Goal: Task Accomplishment & Management: Use online tool/utility

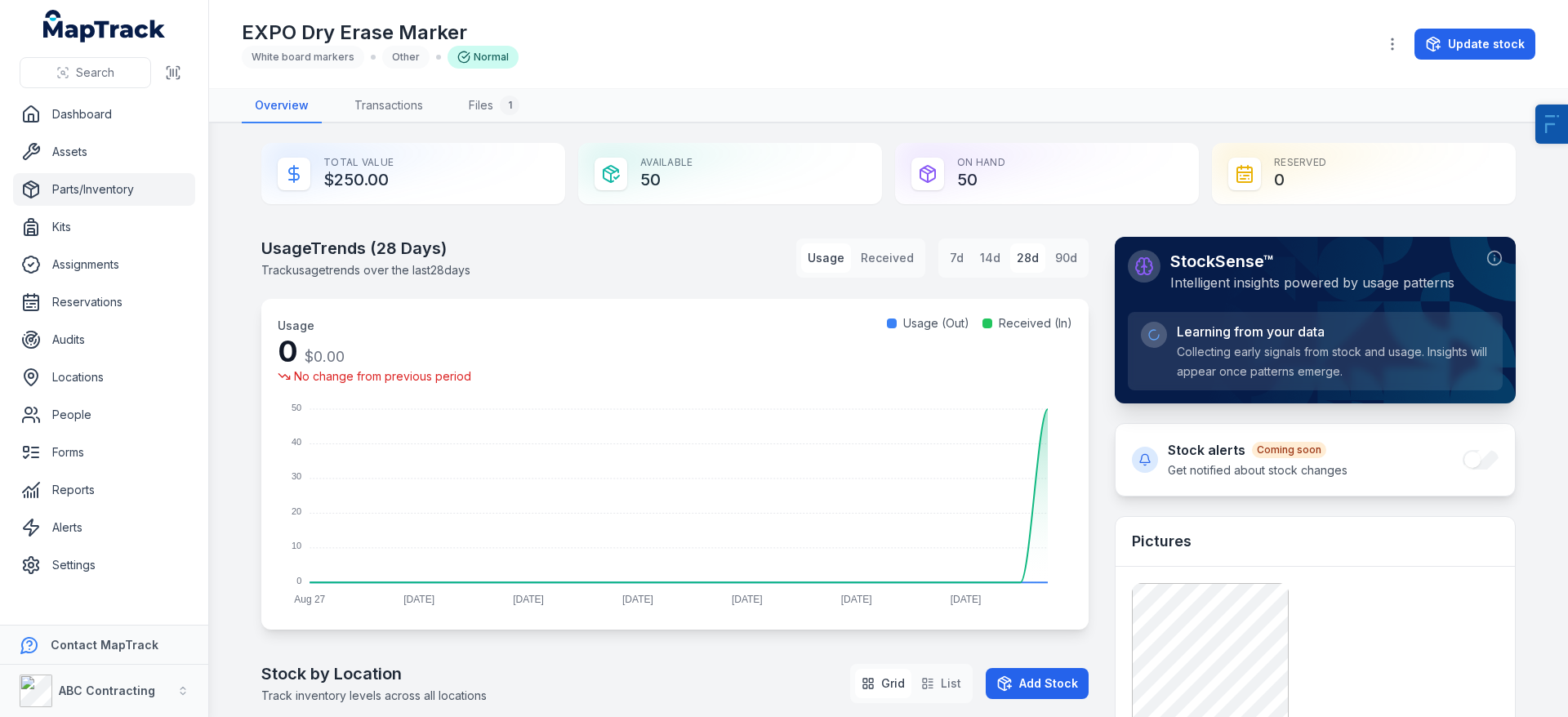
scroll to position [360, 0]
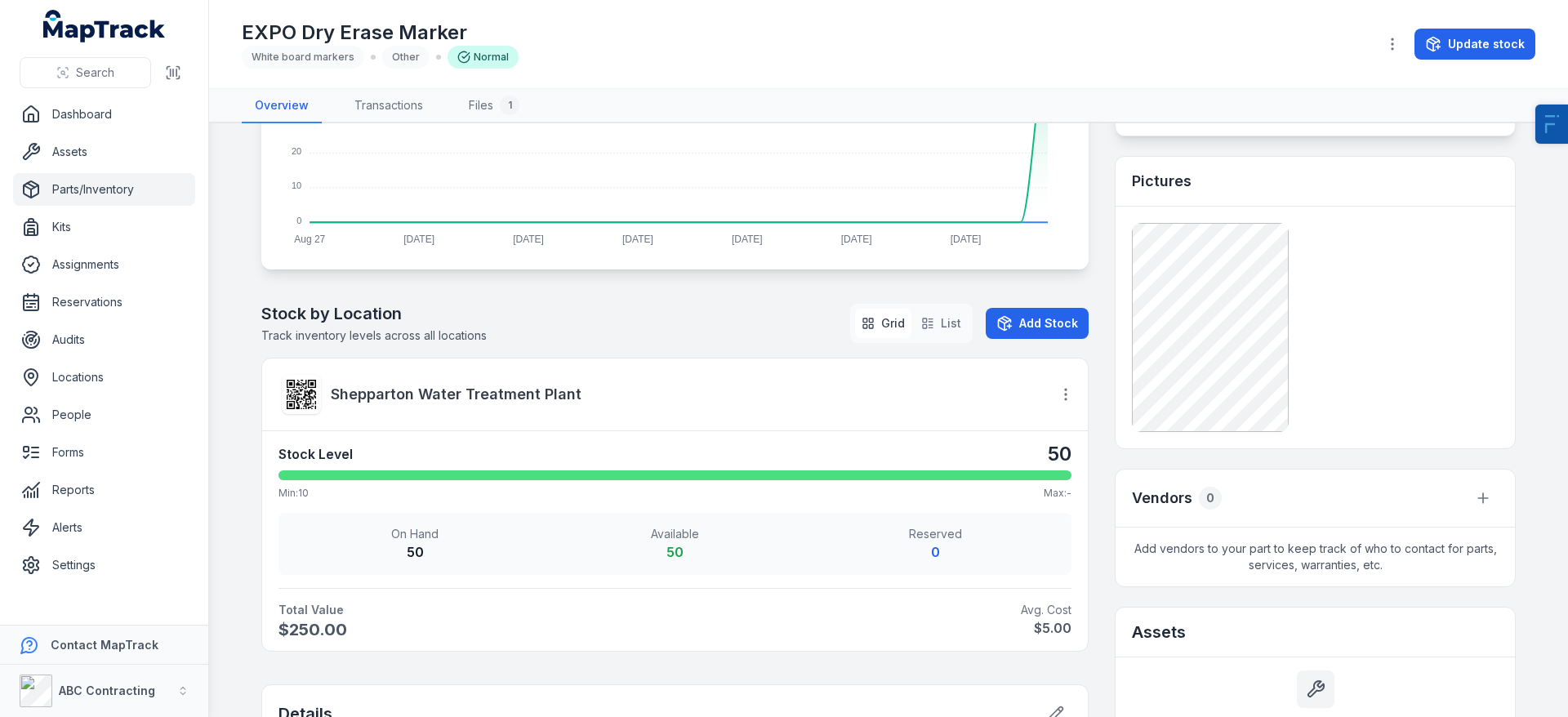
click at [316, 387] on div at bounding box center [301, 394] width 39 height 39
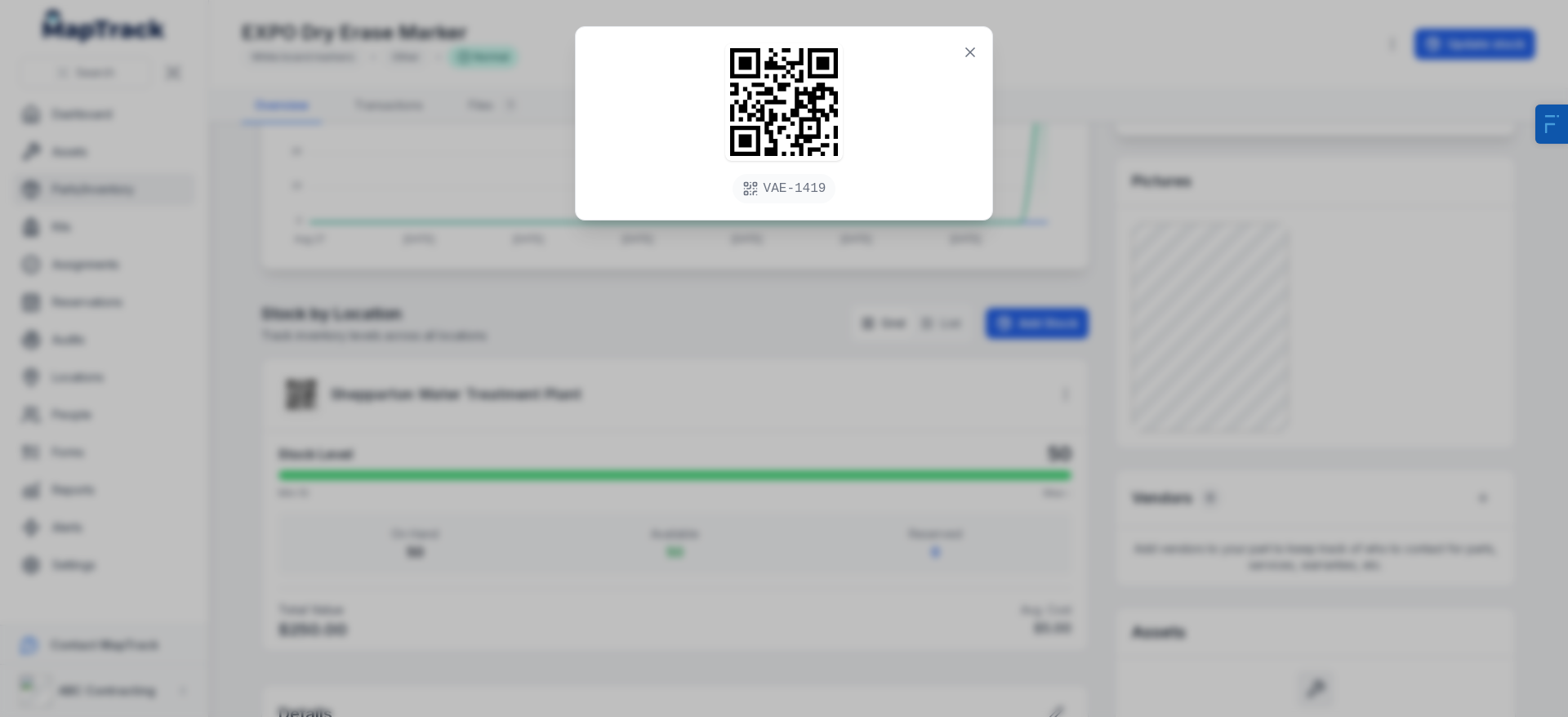
click at [330, 444] on div "VAE-1419" at bounding box center [784, 358] width 1568 height 717
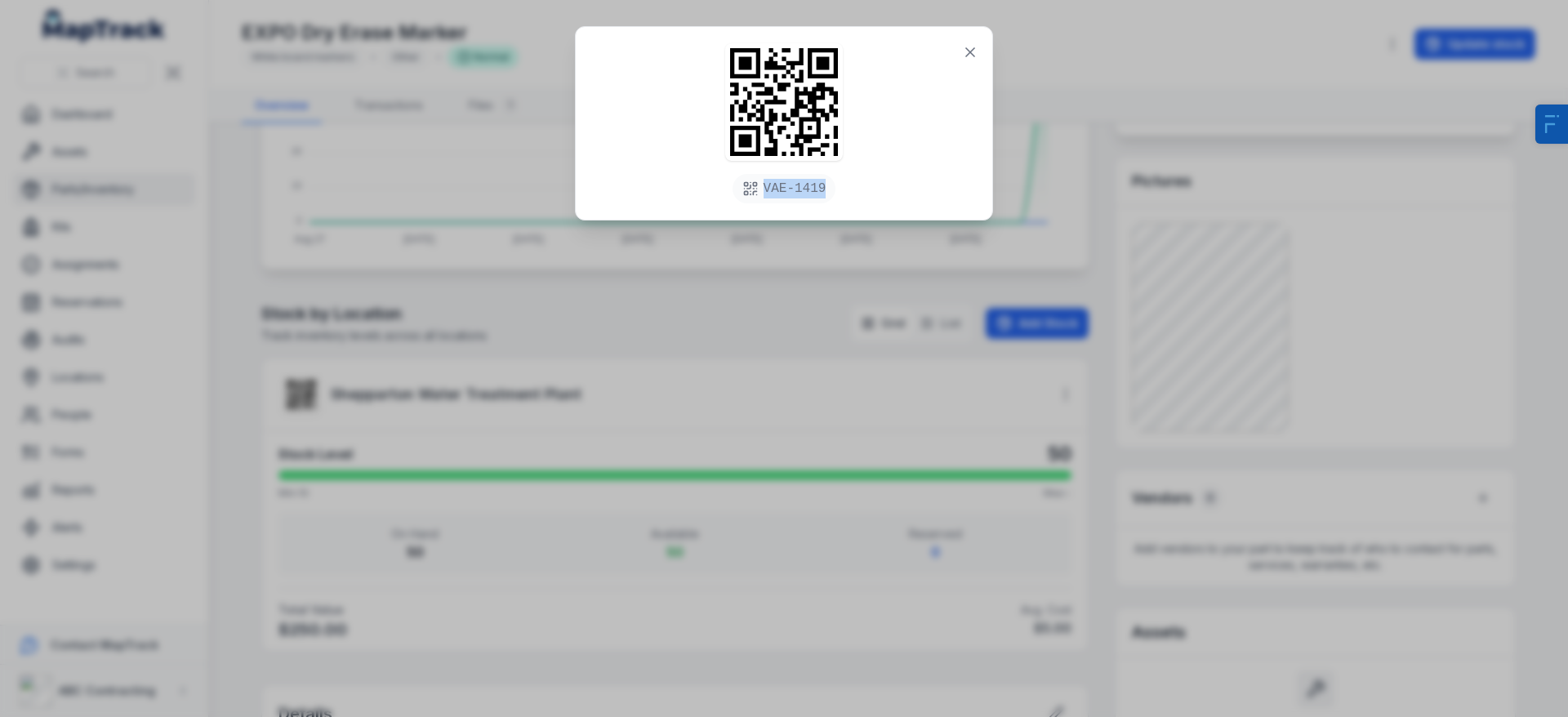
click at [330, 444] on div "VAE-1419" at bounding box center [784, 358] width 1568 height 717
click at [952, 52] on div "VAE-1419" at bounding box center [784, 123] width 416 height 192
click at [963, 52] on icon at bounding box center [969, 52] width 17 height 17
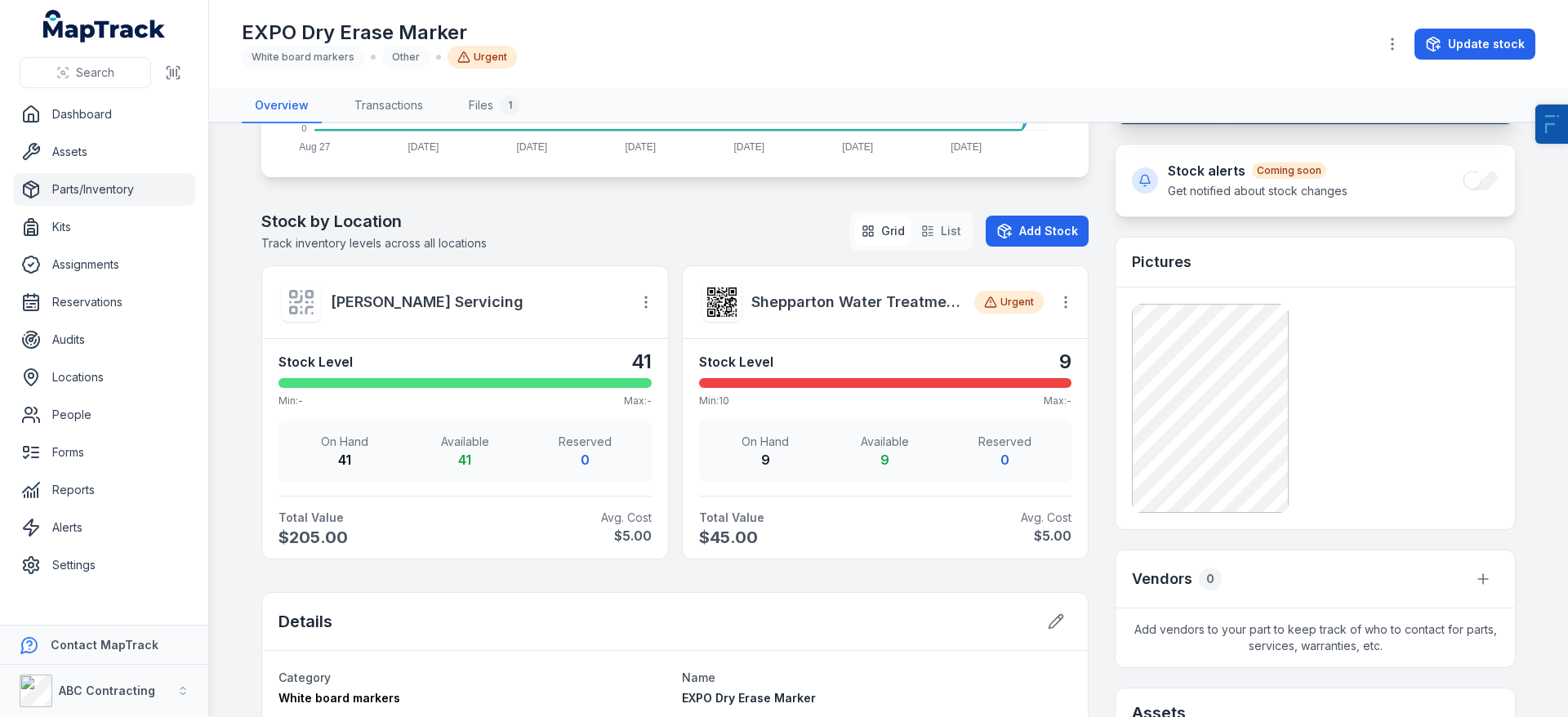
scroll to position [468, 0]
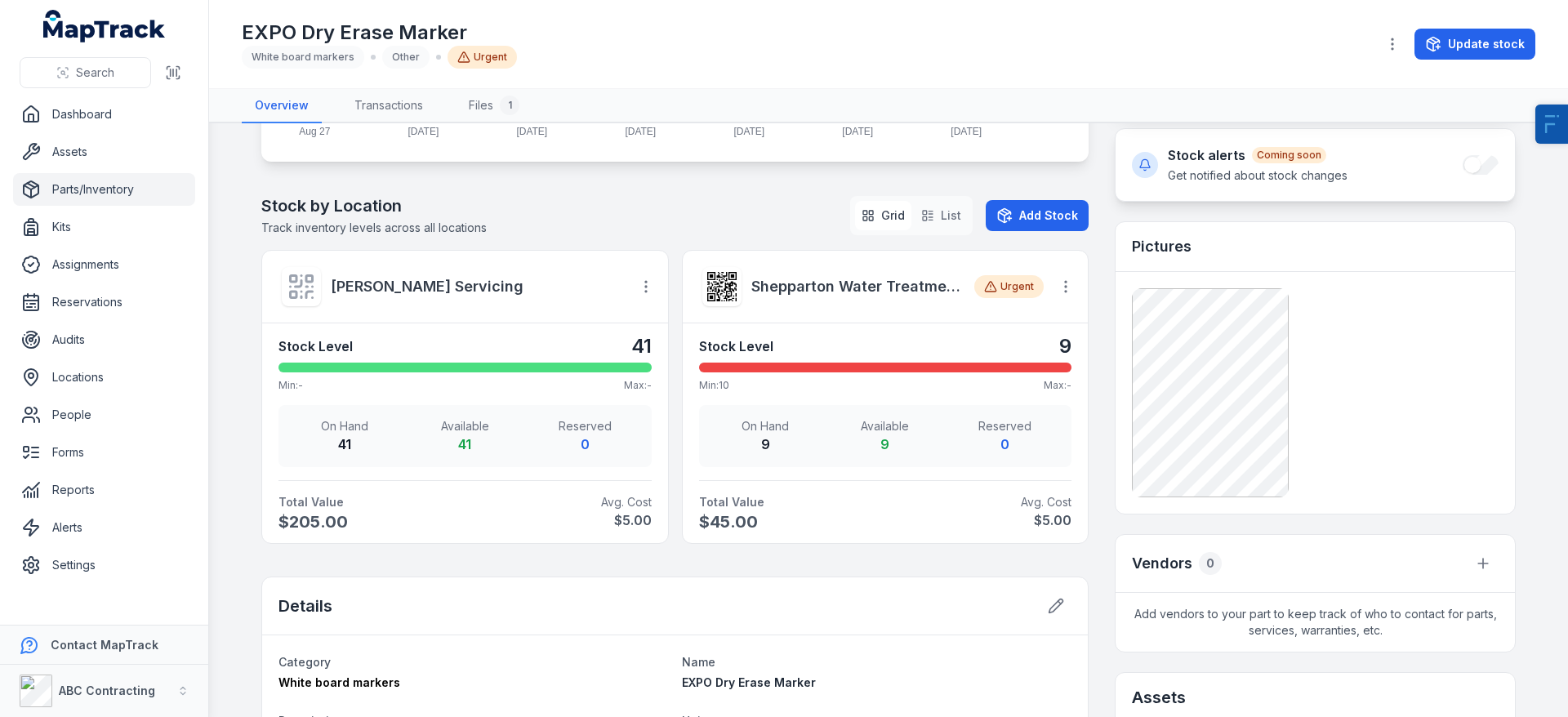
click at [128, 282] on ul "Dashboard Assets Parts/Inventory Kits Assignments Reservations Audits Locations…" at bounding box center [104, 339] width 182 height 484
click at [114, 296] on link "Reservations" at bounding box center [104, 302] width 182 height 32
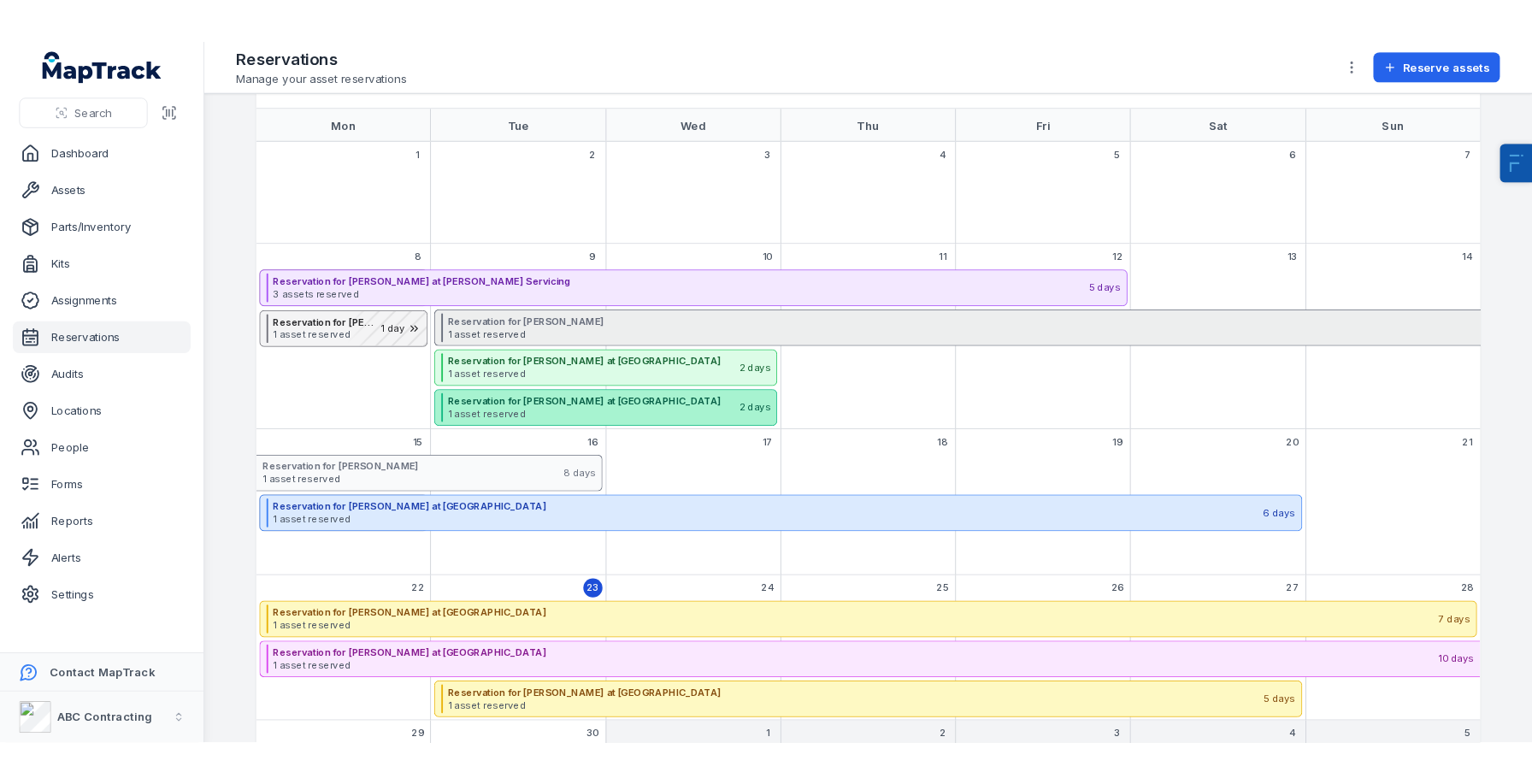
scroll to position [92, 0]
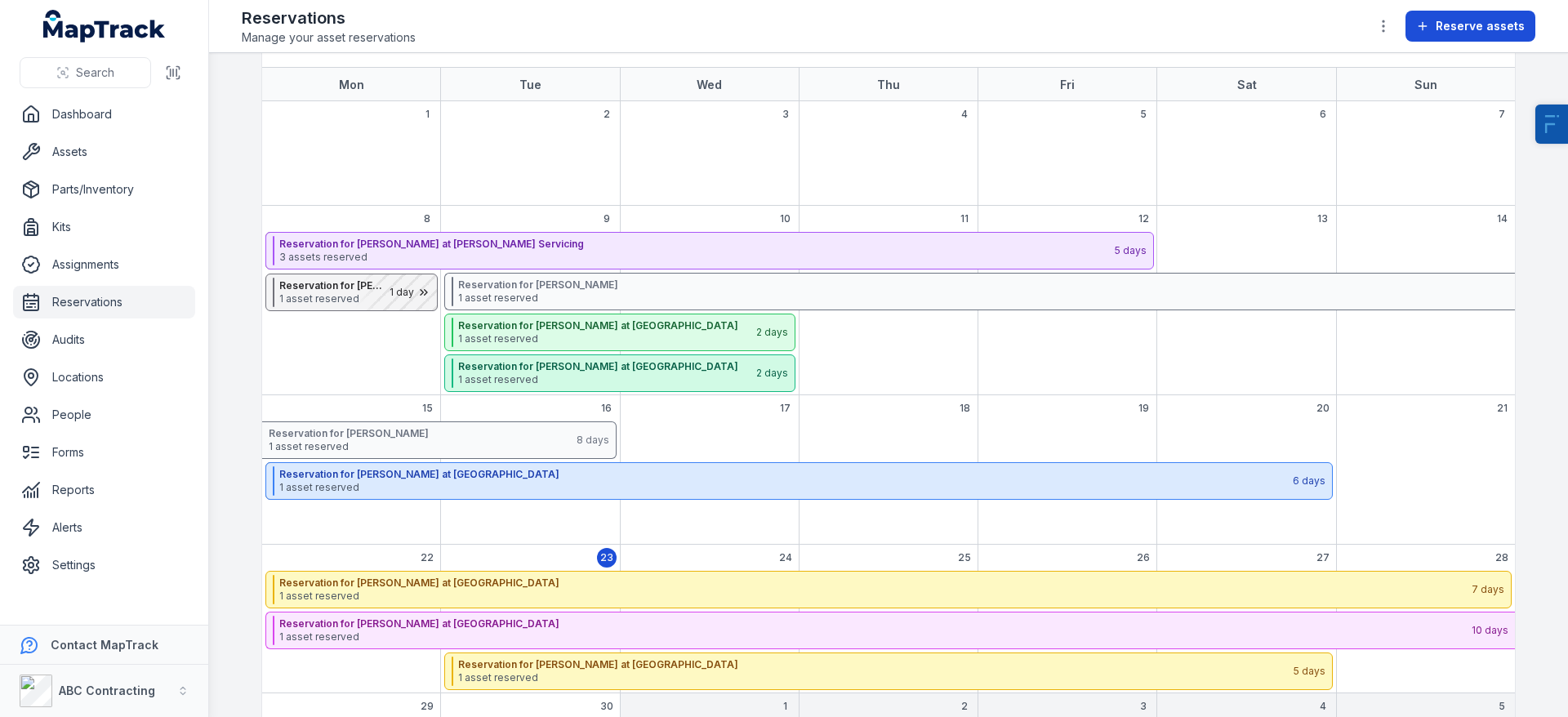
click at [1460, 23] on span "Reserve assets" at bounding box center [1480, 26] width 89 height 17
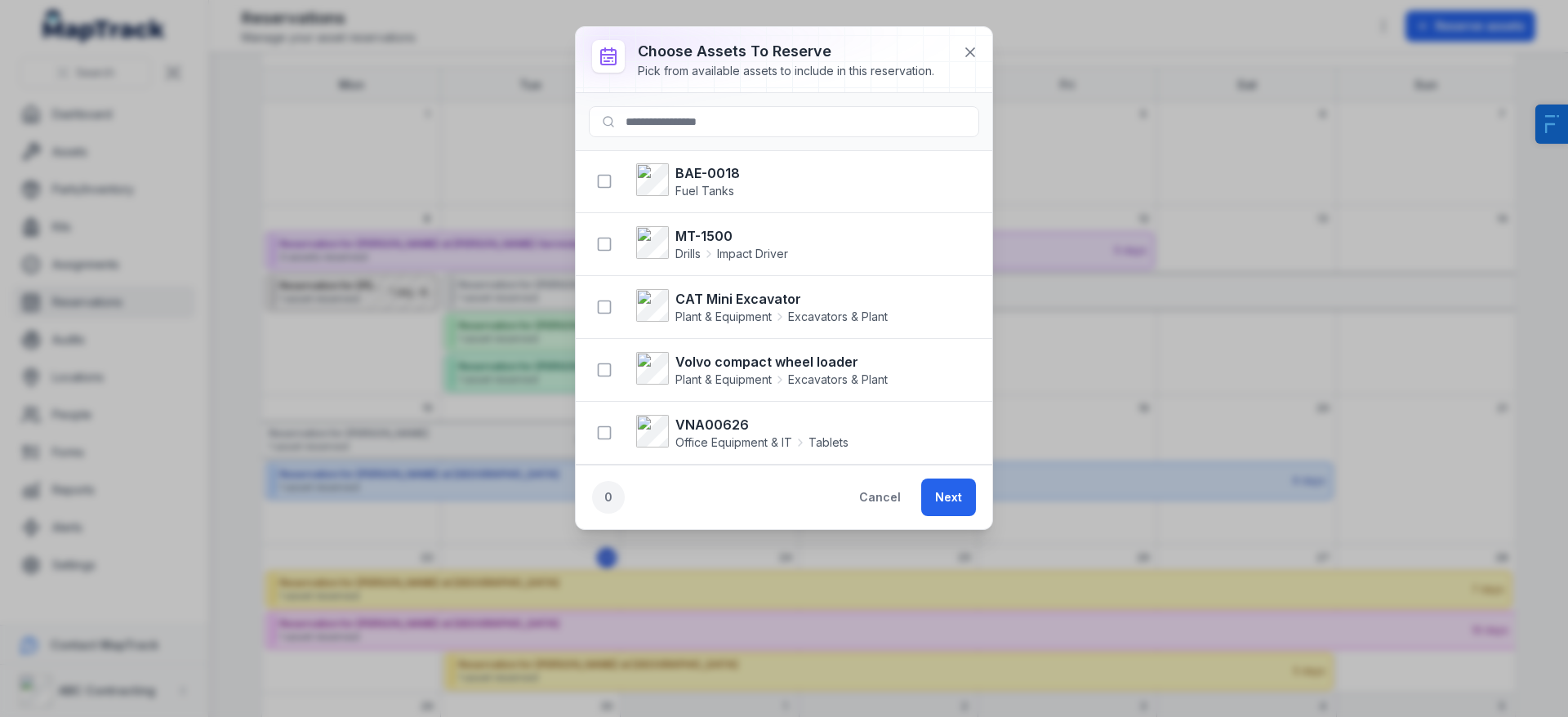
click at [589, 238] on div "MT-1500 Drills Impact Driver" at bounding box center [689, 244] width 199 height 36
click at [599, 254] on button "button" at bounding box center [604, 244] width 31 height 31
click at [596, 299] on icon "button" at bounding box center [604, 307] width 17 height 17
click at [599, 375] on icon "button" at bounding box center [604, 370] width 17 height 17
